Goal: Transaction & Acquisition: Purchase product/service

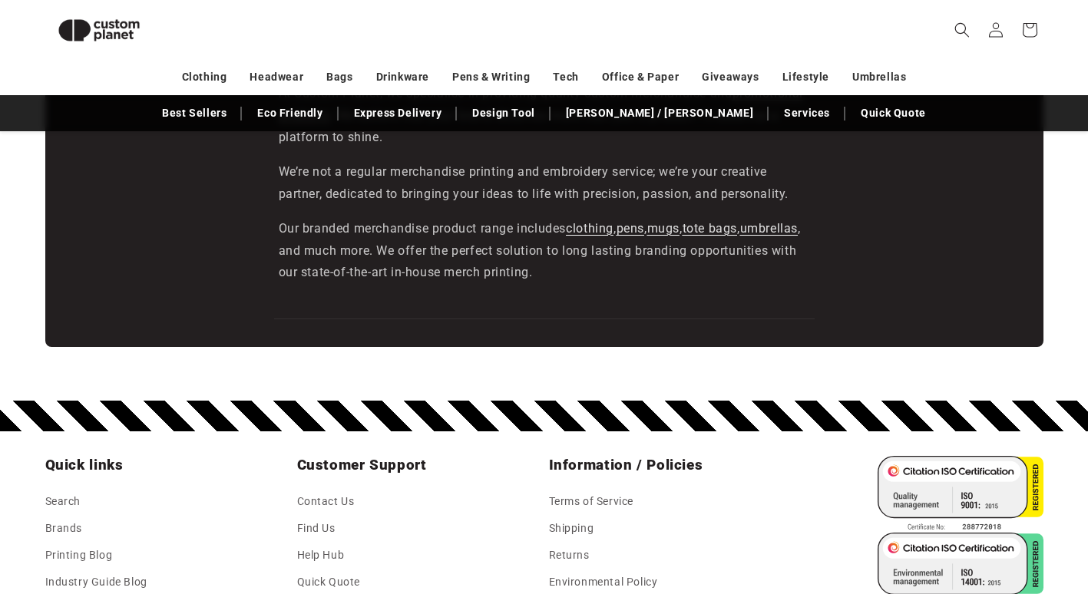
scroll to position [2807, 0]
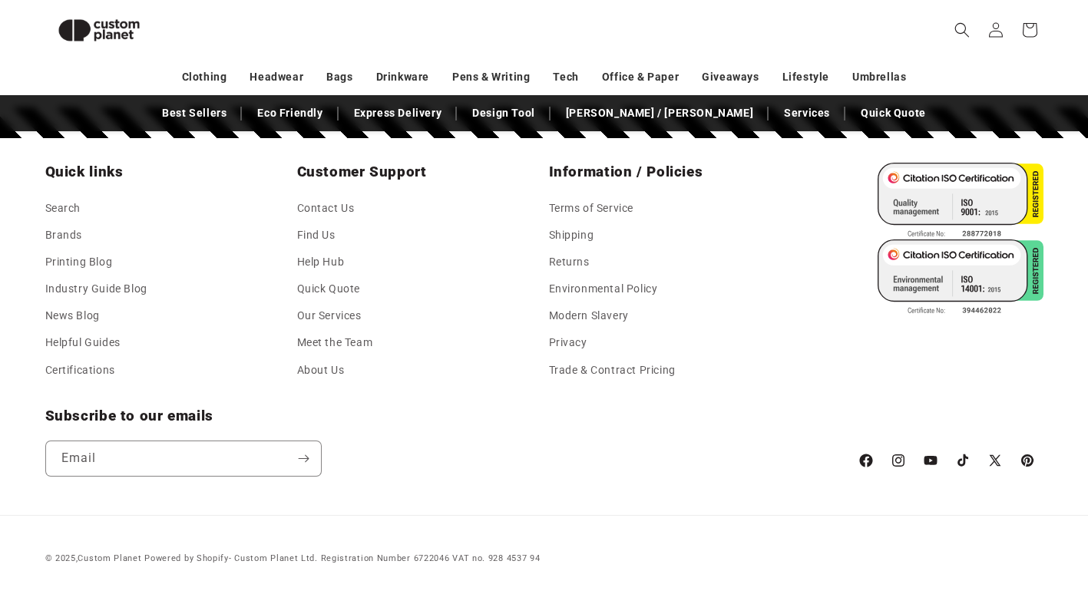
click at [863, 461] on icon at bounding box center [865, 460] width 16 height 18
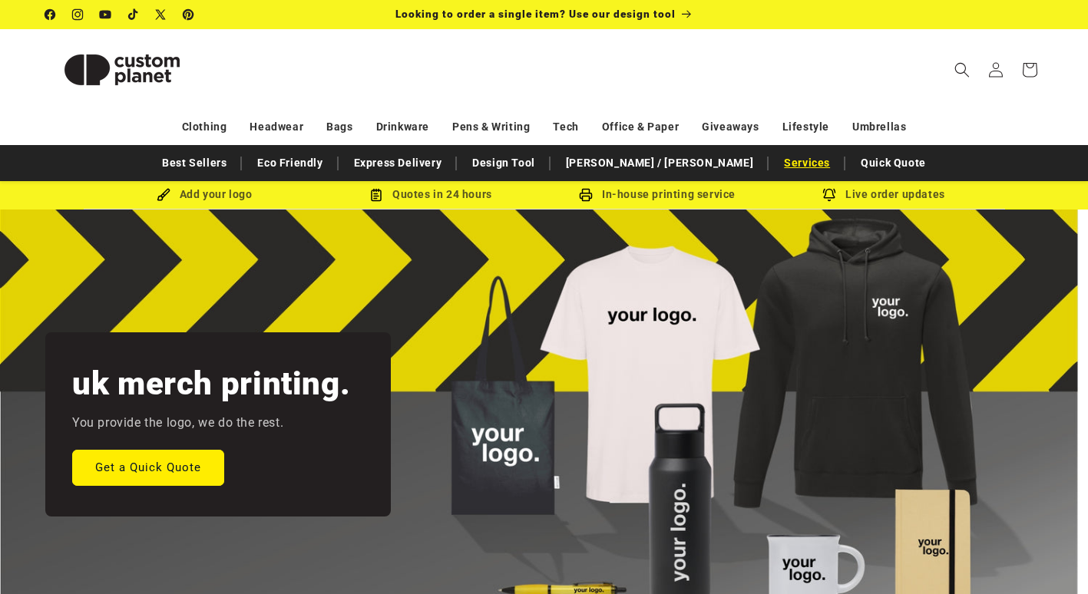
click at [776, 171] on link "Services" at bounding box center [806, 163] width 61 height 27
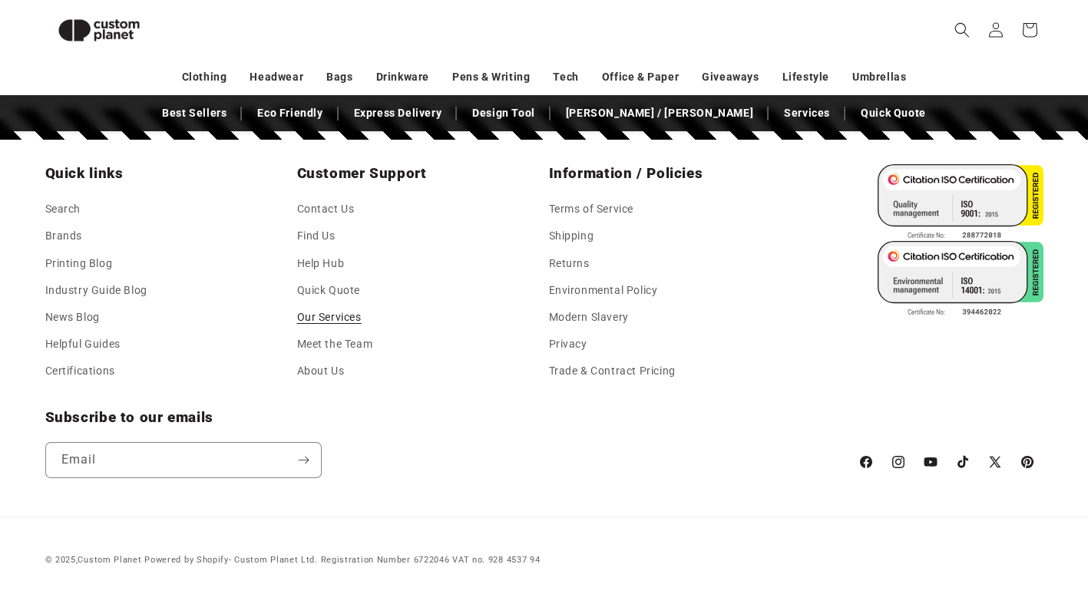
scroll to position [1629, 0]
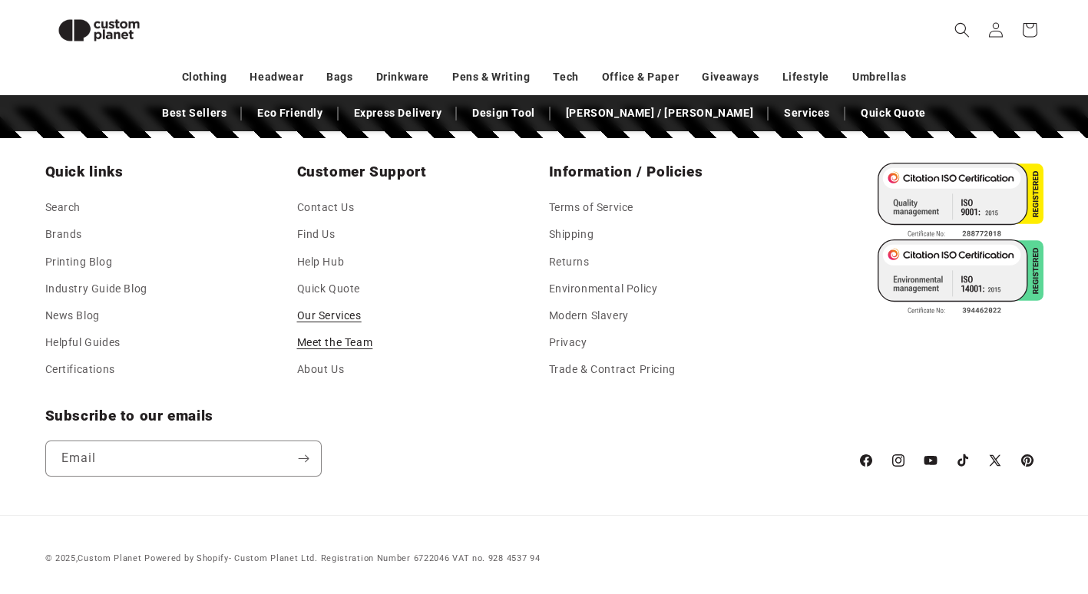
click at [341, 346] on link "Meet the Team" at bounding box center [335, 342] width 76 height 27
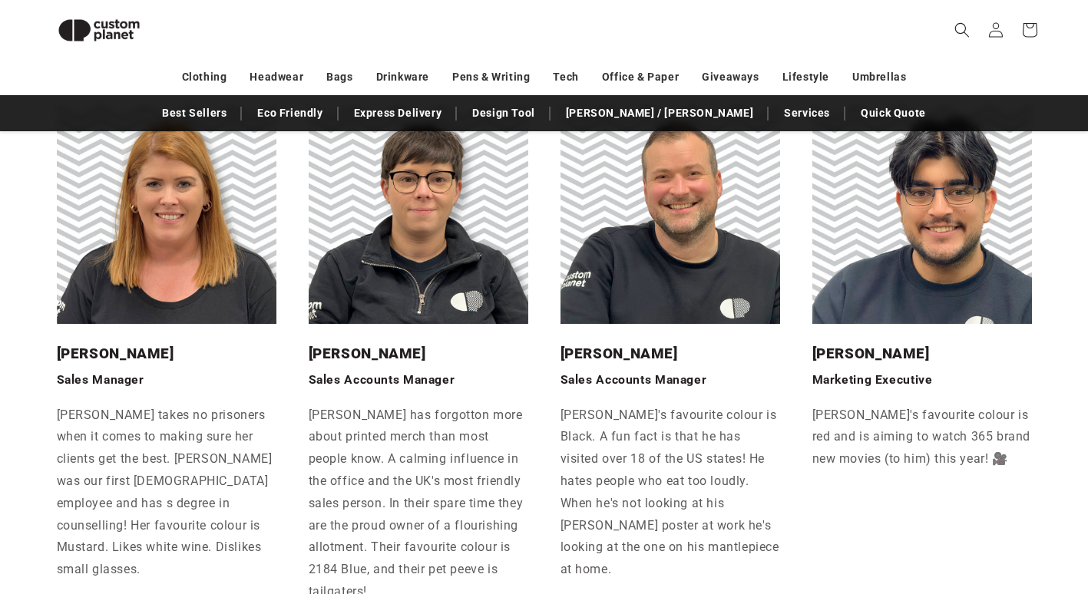
scroll to position [898, 0]
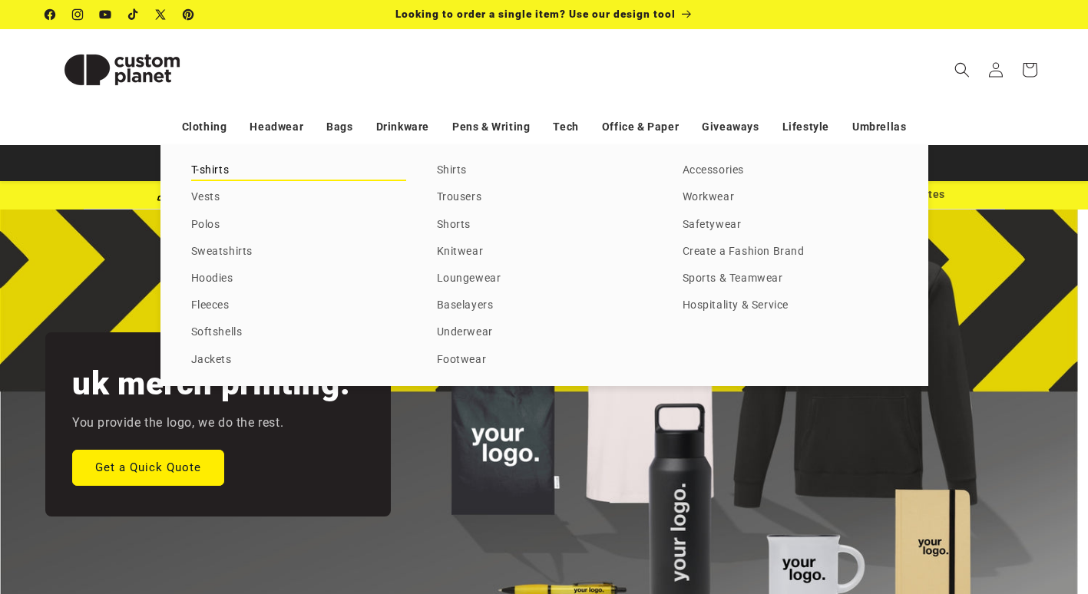
click at [213, 170] on link "T-shirts" at bounding box center [298, 170] width 215 height 21
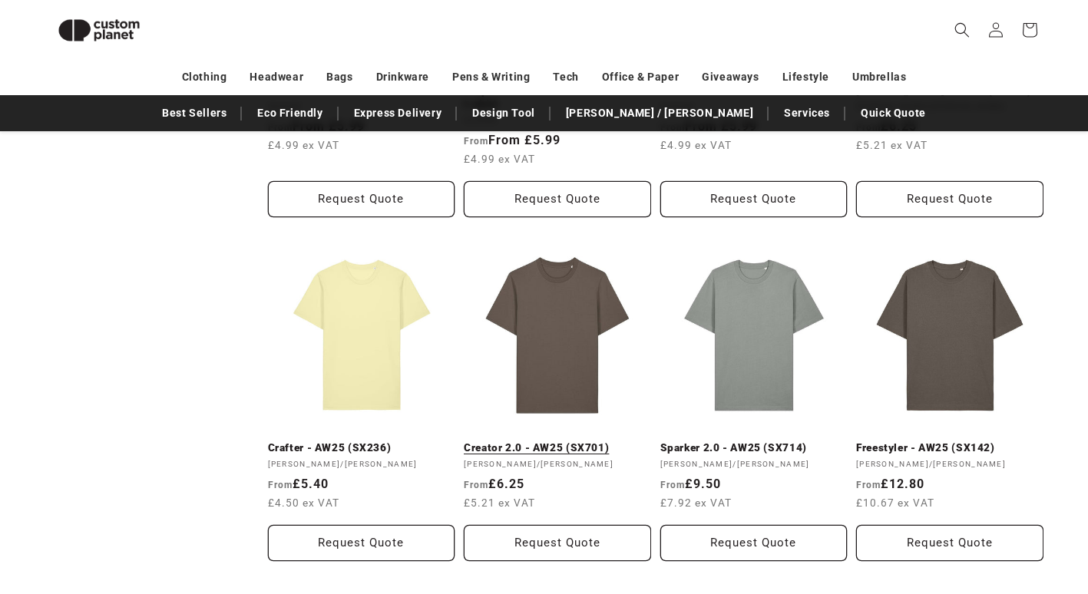
scroll to position [824, 0]
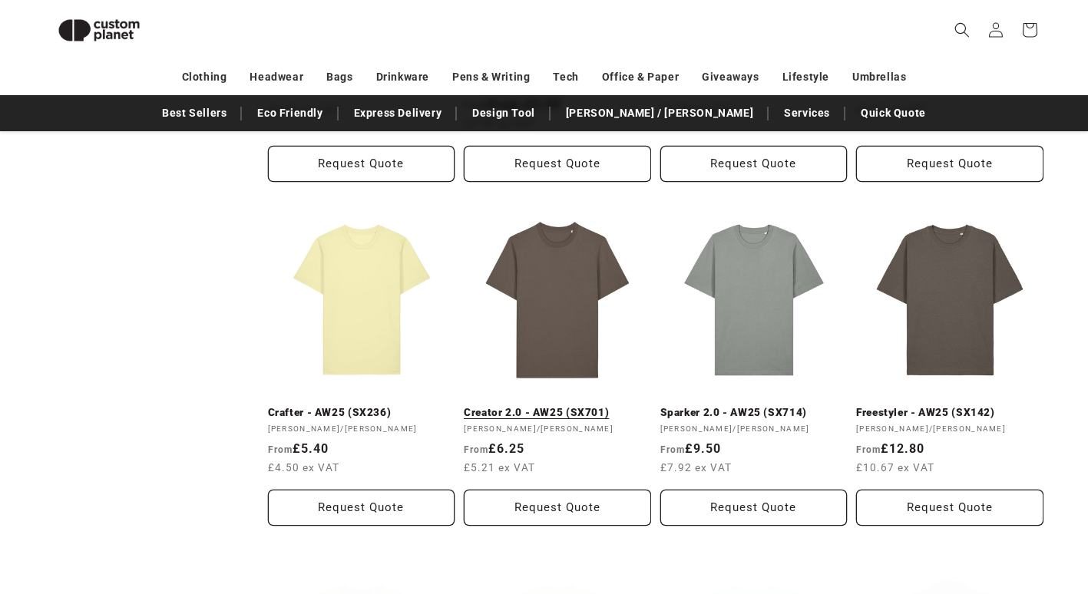
click at [579, 406] on link "Creator 2.0 - AW25 (SX701)" at bounding box center [557, 413] width 187 height 14
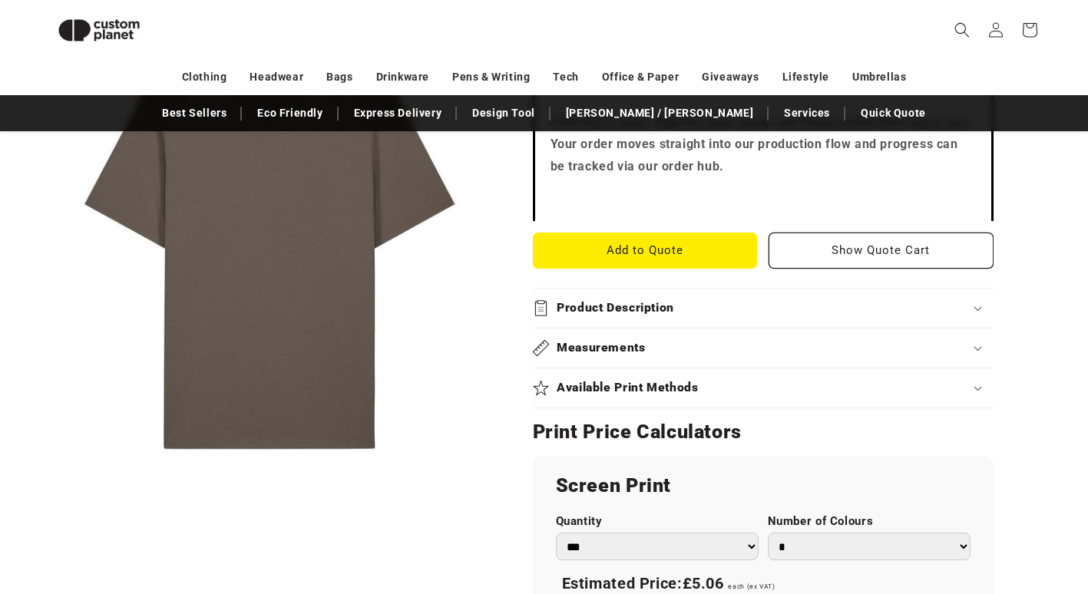
scroll to position [824, 0]
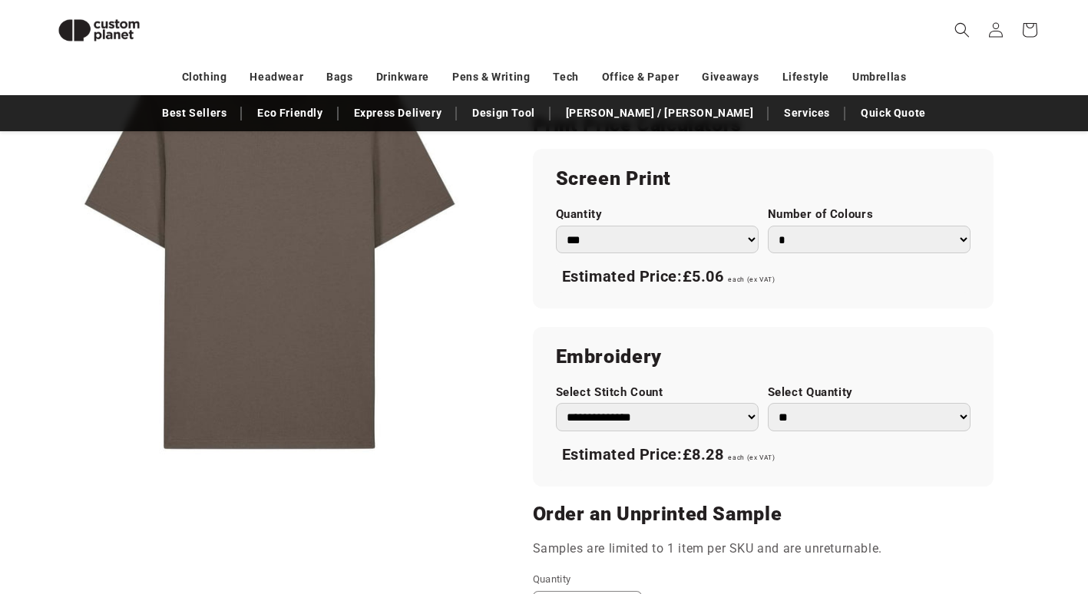
click at [685, 229] on select "*** *** *** **** **** **** ***** *****" at bounding box center [657, 240] width 203 height 28
click at [629, 242] on select "*** *** *** **** **** **** ***** *****" at bounding box center [657, 240] width 203 height 28
click at [698, 424] on select "**********" at bounding box center [657, 417] width 203 height 28
drag, startPoint x: 625, startPoint y: 415, endPoint x: 561, endPoint y: 404, distance: 64.6
click at [625, 415] on select "**********" at bounding box center [657, 417] width 203 height 28
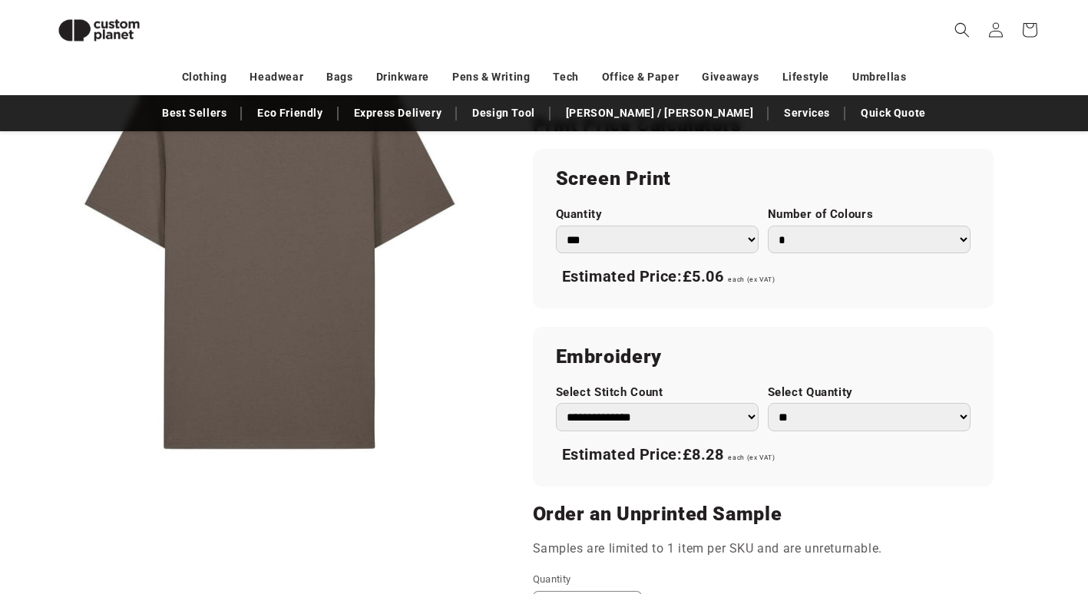
click at [45, 472] on button "Open media 1 in modal" at bounding box center [45, 472] width 0 height 0
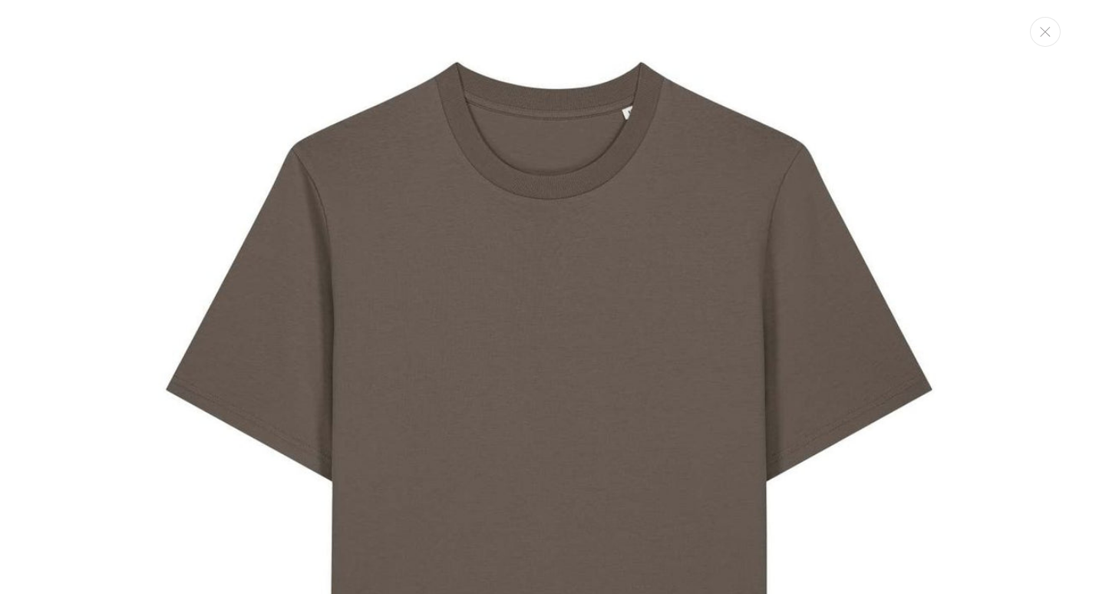
scroll to position [0, 0]
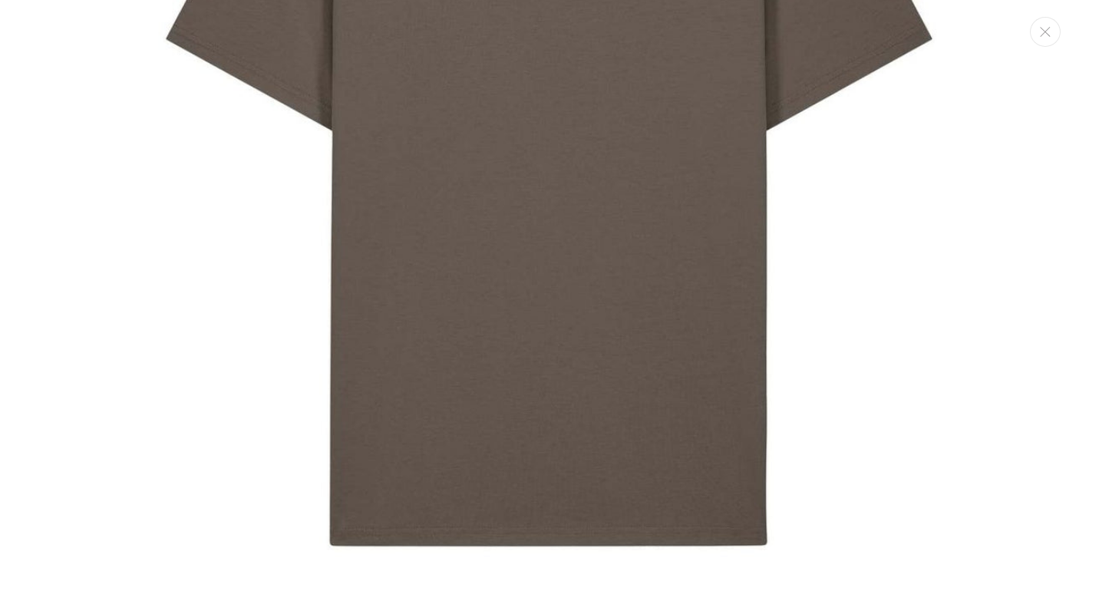
click at [1042, 40] on button "Close" at bounding box center [1045, 32] width 31 height 30
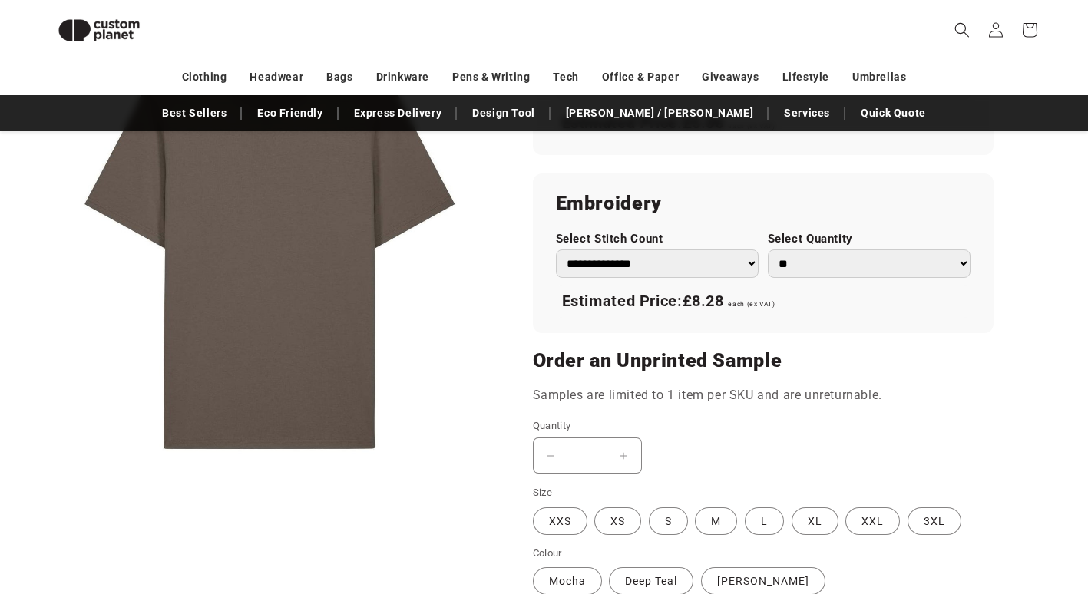
scroll to position [1207, 0]
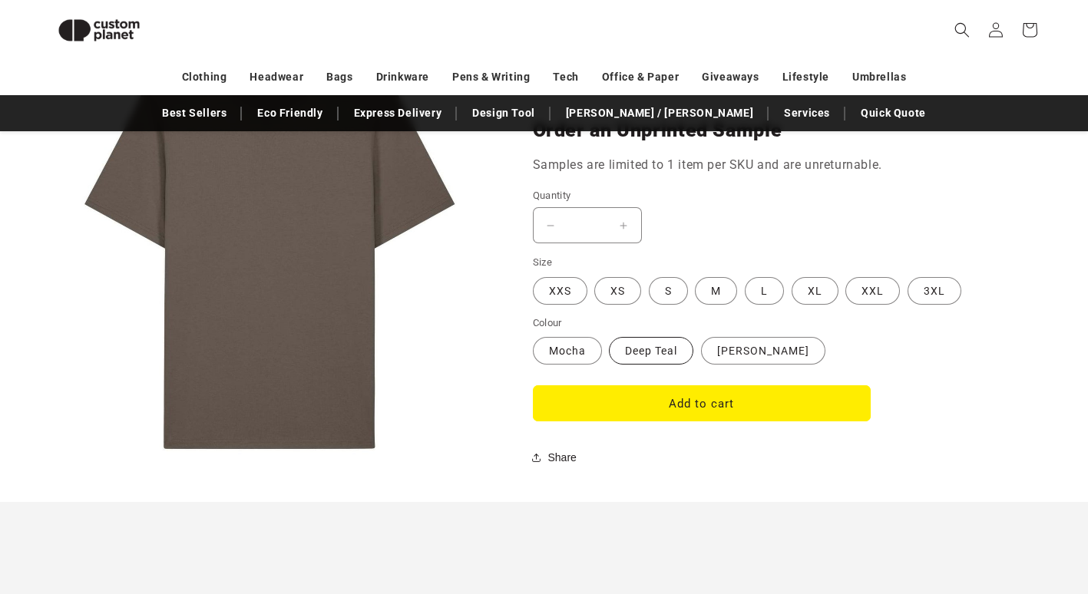
click at [682, 350] on label "Deep Teal Variant sold out or unavailable" at bounding box center [651, 351] width 84 height 28
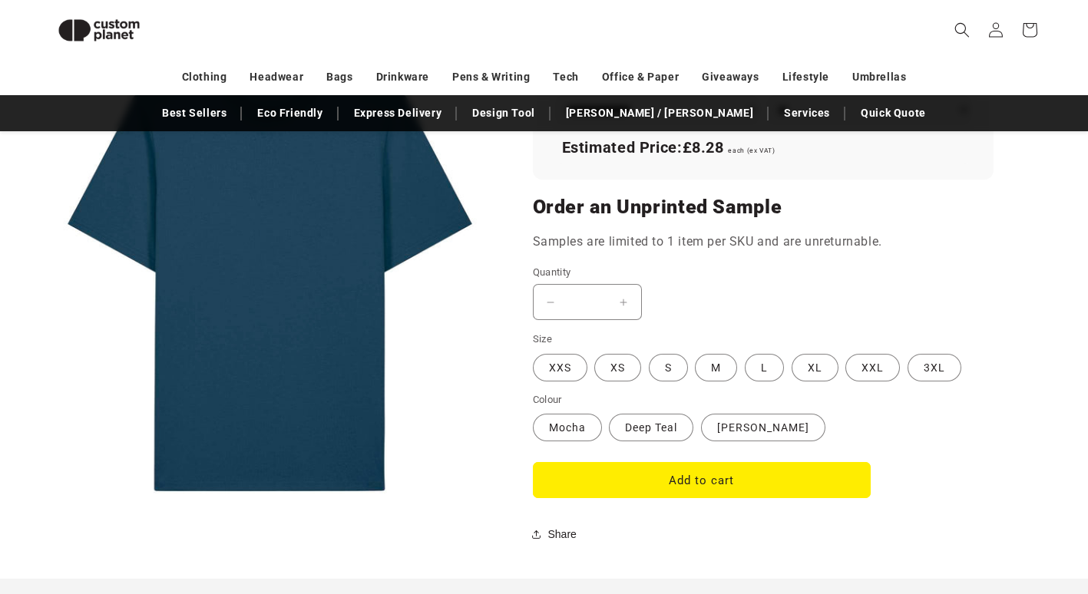
scroll to position [1121, 0]
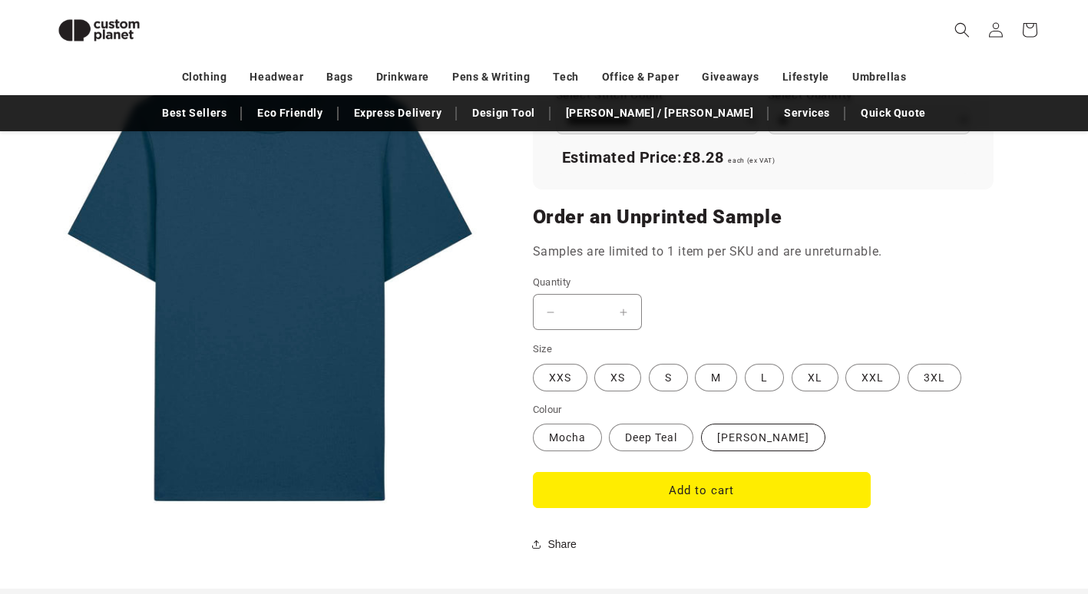
click at [779, 439] on label "Misty Grey Variant sold out or unavailable" at bounding box center [763, 438] width 124 height 28
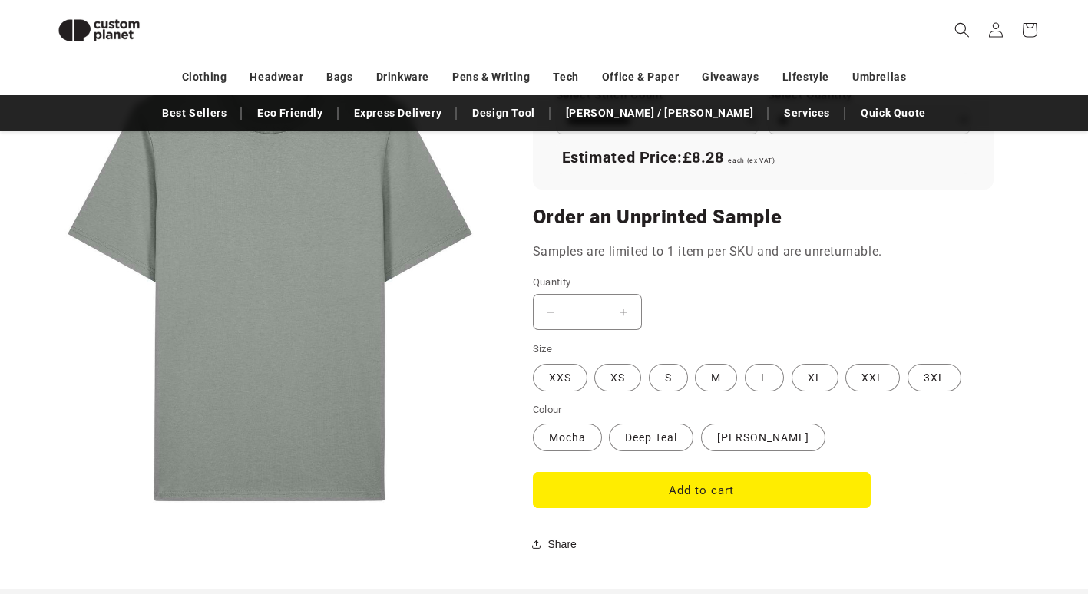
scroll to position [890, 0]
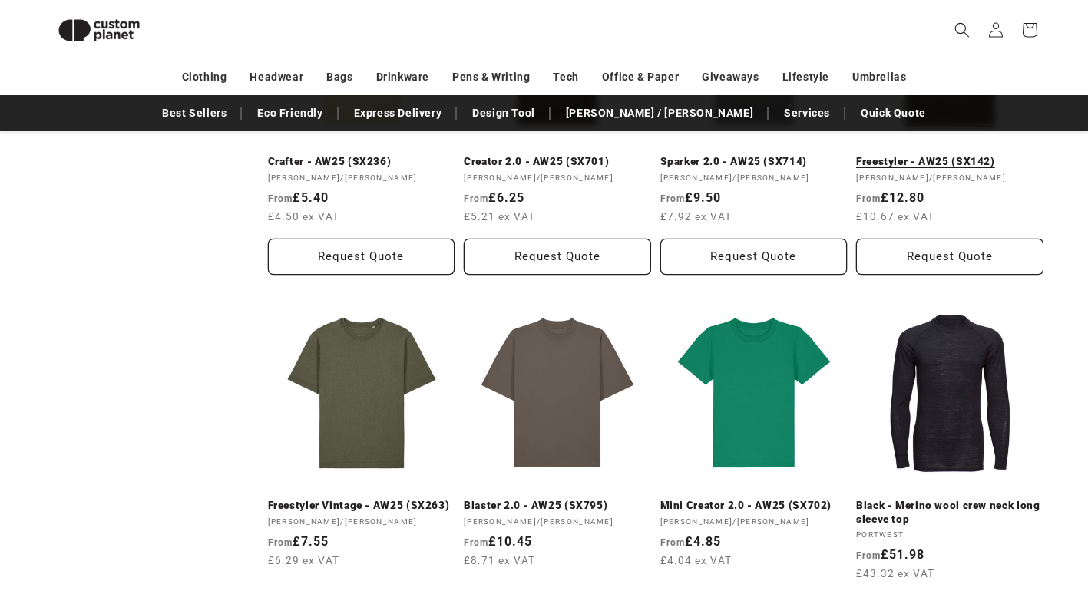
scroll to position [1187, 0]
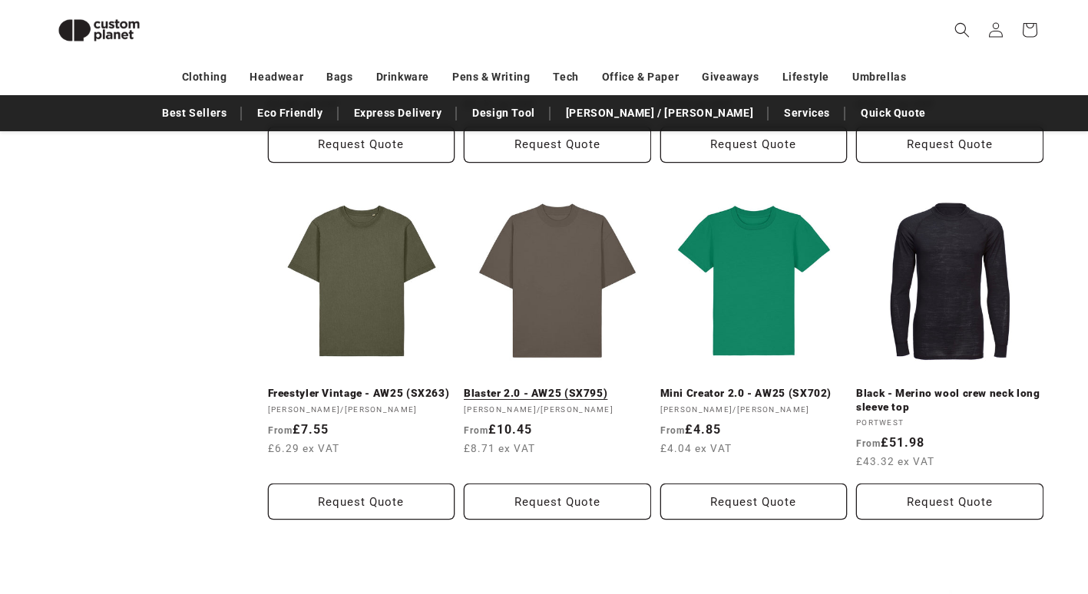
click at [567, 387] on link "Blaster 2.0 - AW25 (SX795)" at bounding box center [557, 394] width 187 height 14
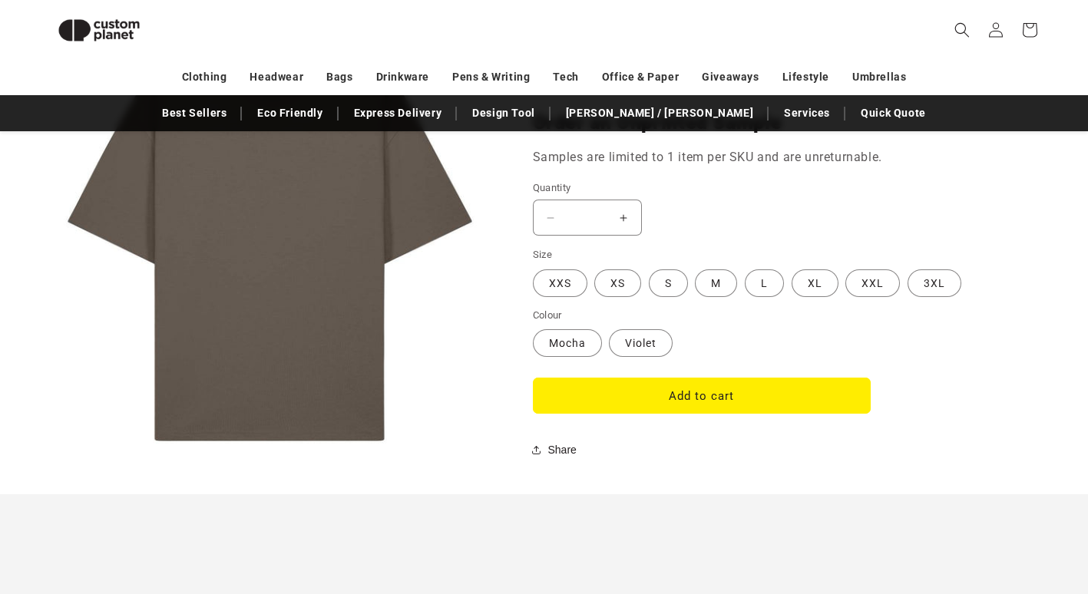
scroll to position [1284, 0]
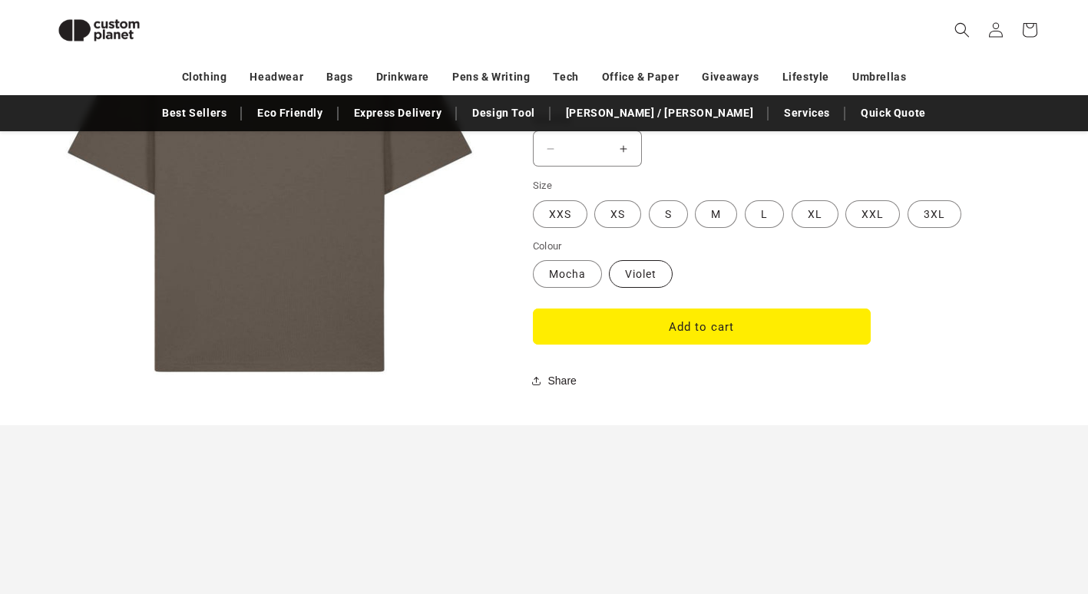
click at [668, 270] on label "[PERSON_NAME] sold out or unavailable" at bounding box center [641, 274] width 64 height 28
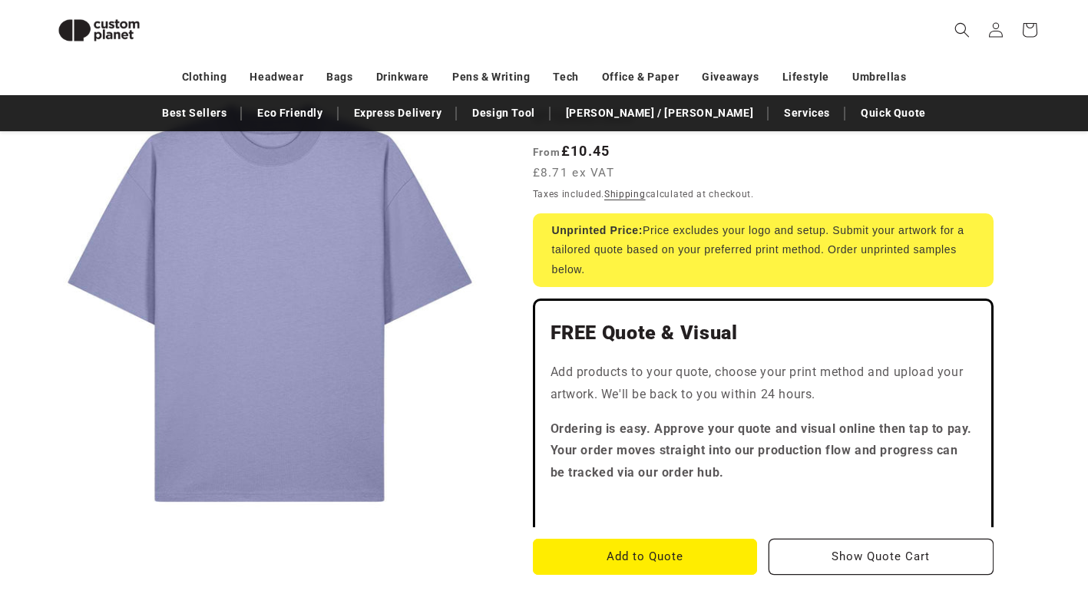
scroll to position [210, 0]
